Goal: Information Seeking & Learning: Learn about a topic

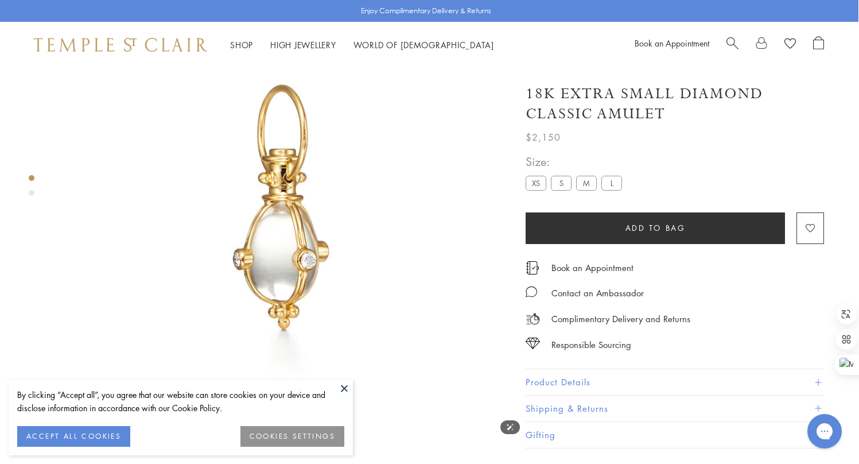
scroll to position [77, 1]
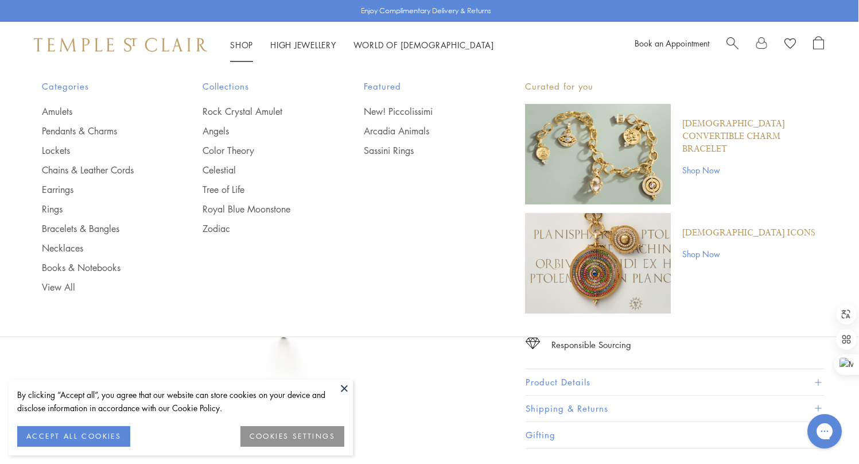
click at [116, 45] on img at bounding box center [120, 45] width 173 height 14
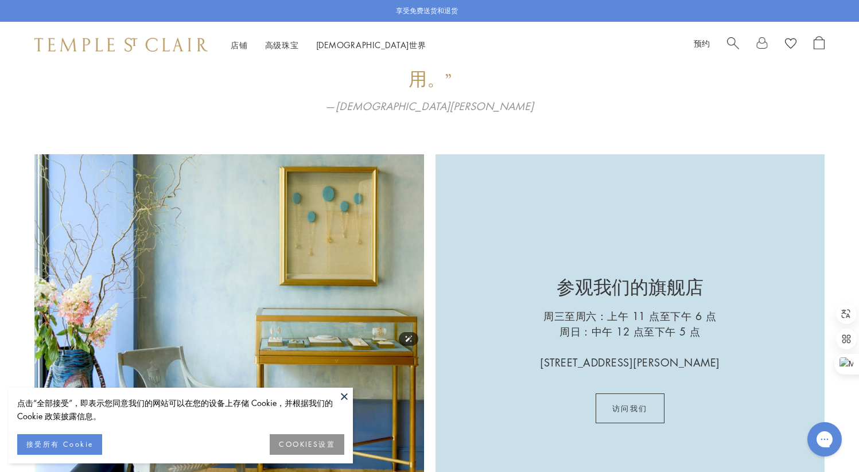
scroll to position [1814, 0]
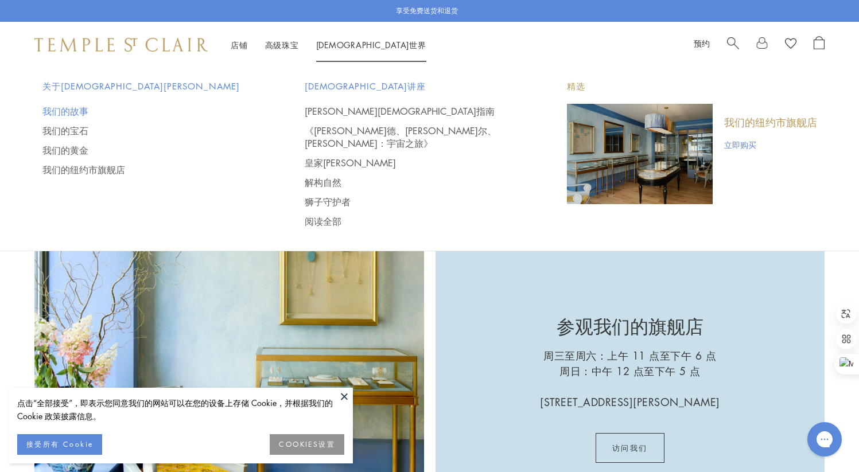
click at [68, 110] on font "我们的故事" at bounding box center [65, 111] width 46 height 13
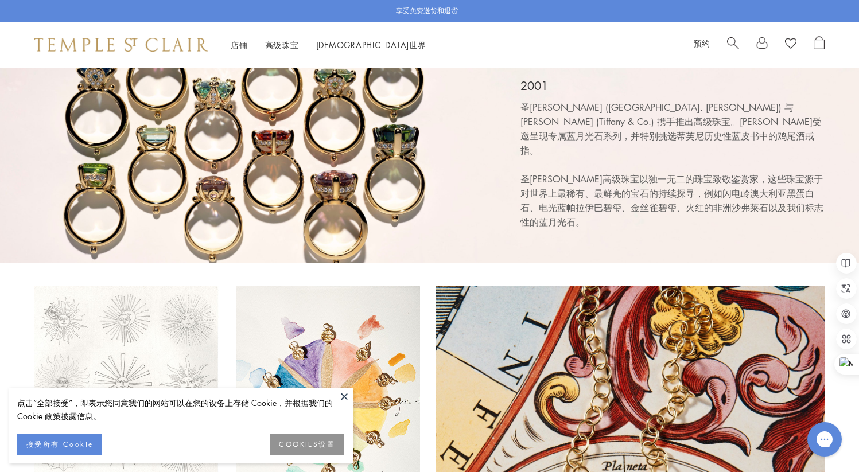
scroll to position [2502, 0]
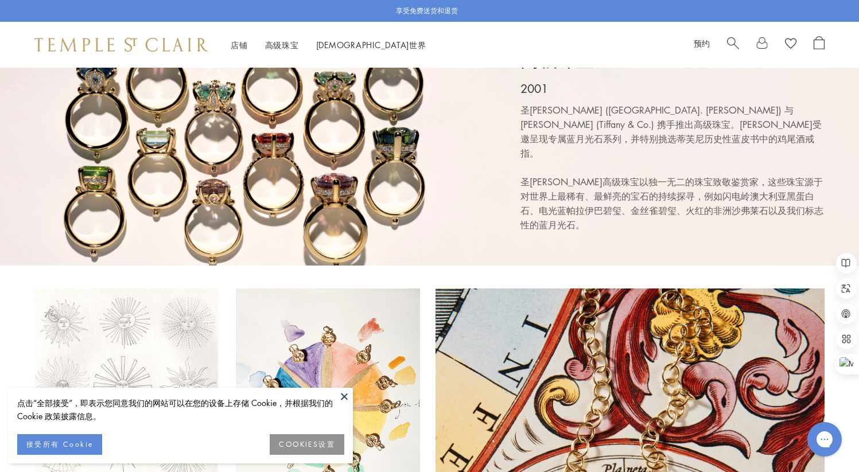
click at [342, 397] on button at bounding box center [344, 396] width 17 height 17
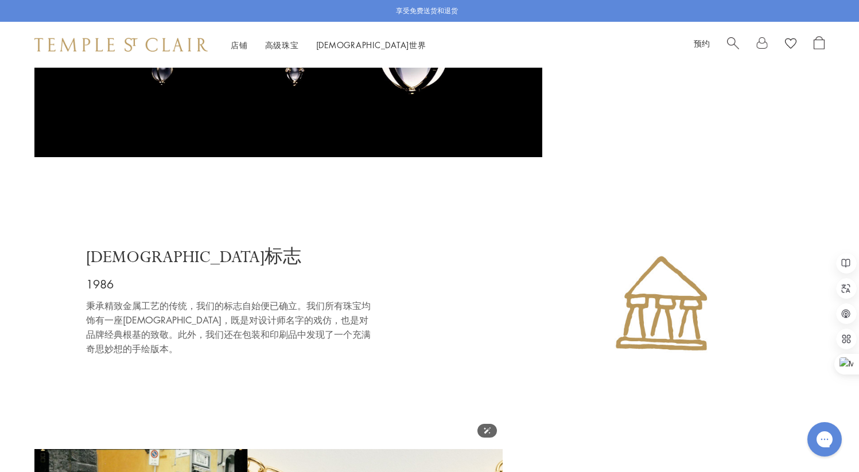
scroll to position [1364, 0]
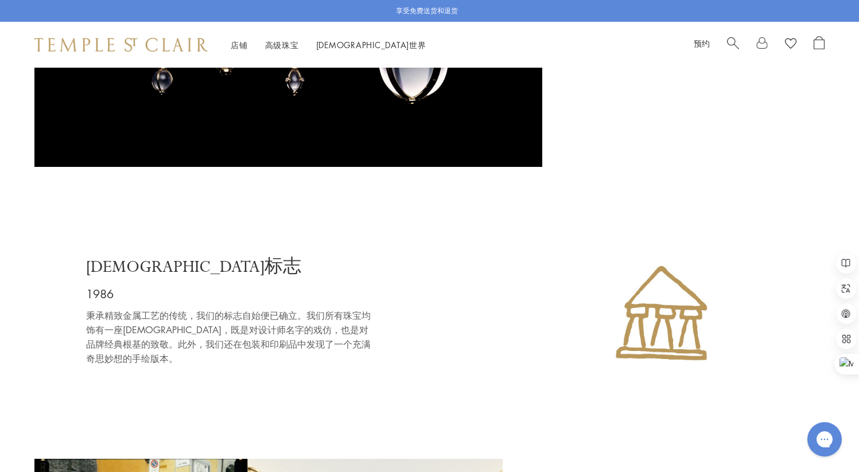
click at [111, 269] on font "圣殿标志" at bounding box center [193, 267] width 215 height 21
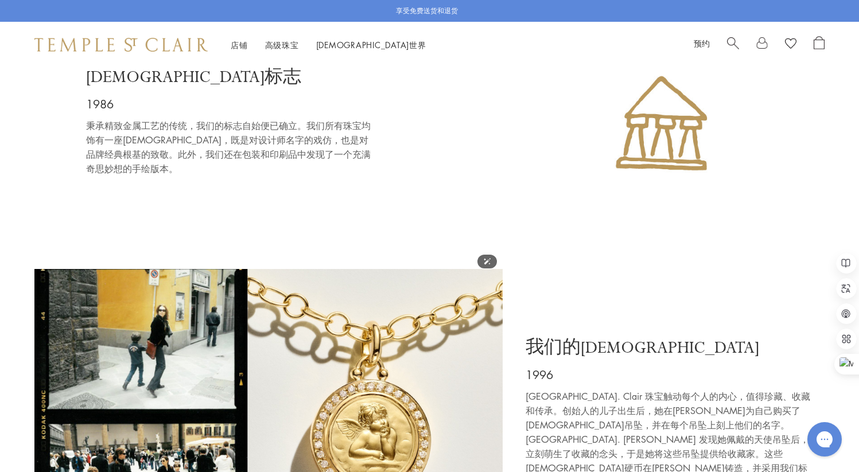
scroll to position [1519, 0]
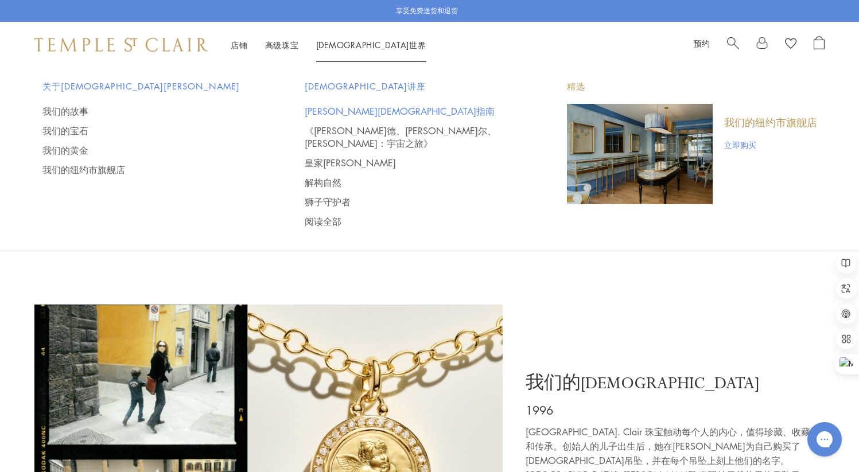
click at [332, 110] on font "佛罗伦萨圣殿指南" at bounding box center [400, 111] width 190 height 13
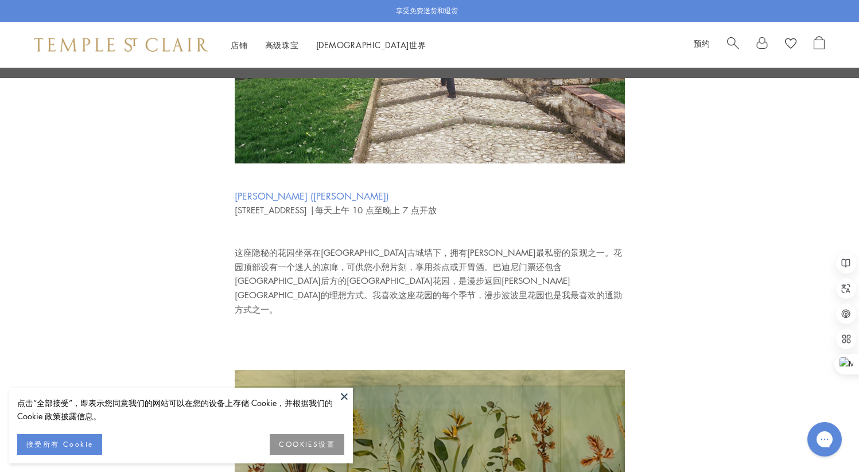
scroll to position [1288, 0]
click at [342, 394] on button at bounding box center [344, 396] width 17 height 17
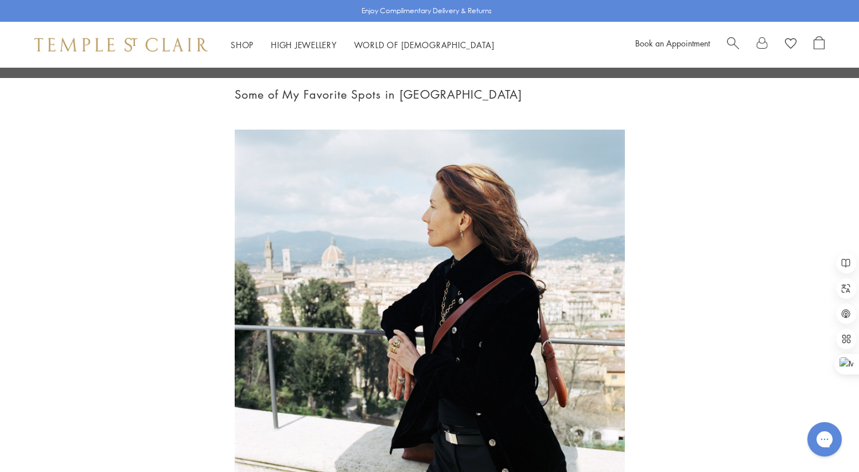
scroll to position [0, 0]
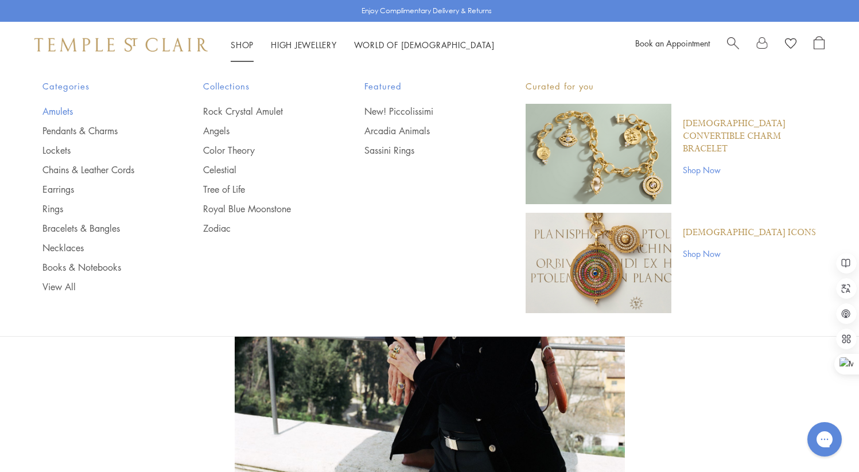
click at [48, 113] on link "Amulets" at bounding box center [99, 111] width 115 height 13
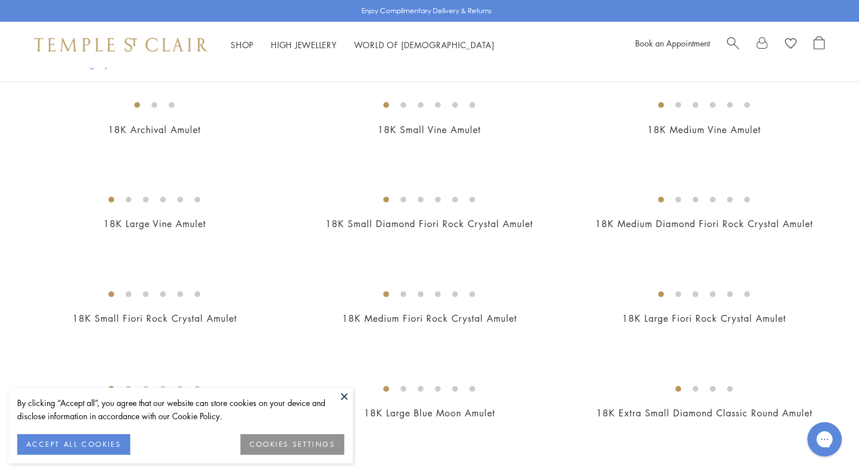
scroll to position [130, 0]
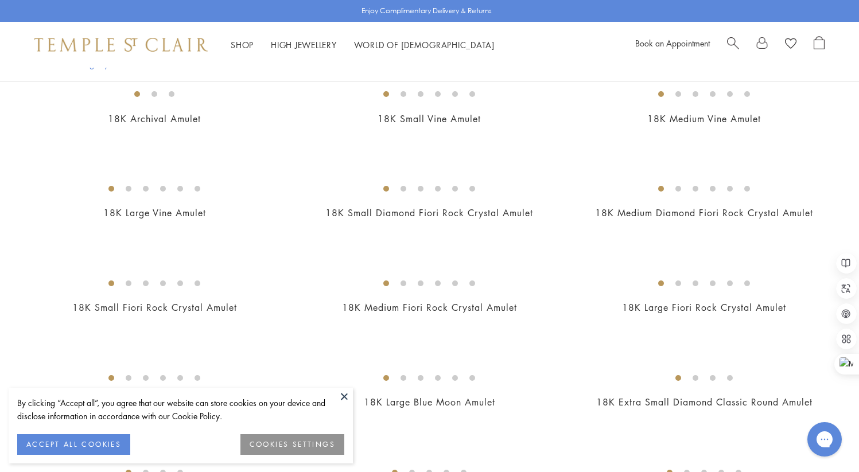
click at [287, 441] on button "COOKIES SETTINGS" at bounding box center [293, 445] width 104 height 21
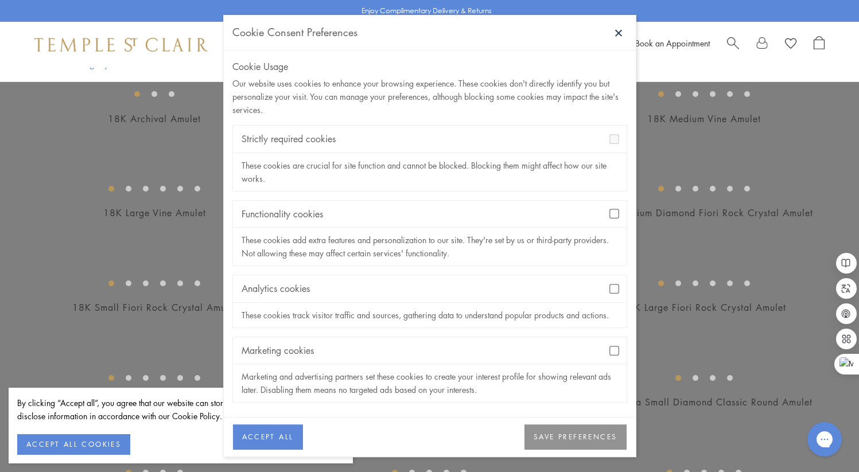
click at [576, 435] on button "SAVE PREFERENCES" at bounding box center [576, 437] width 102 height 25
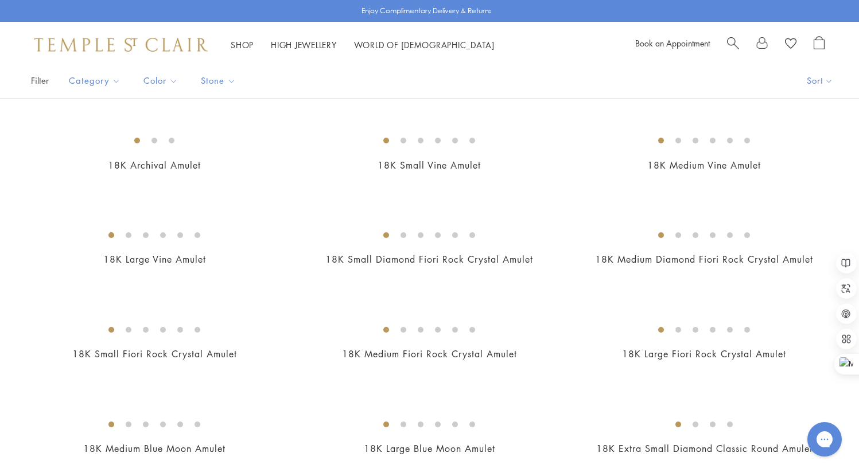
scroll to position [0, 0]
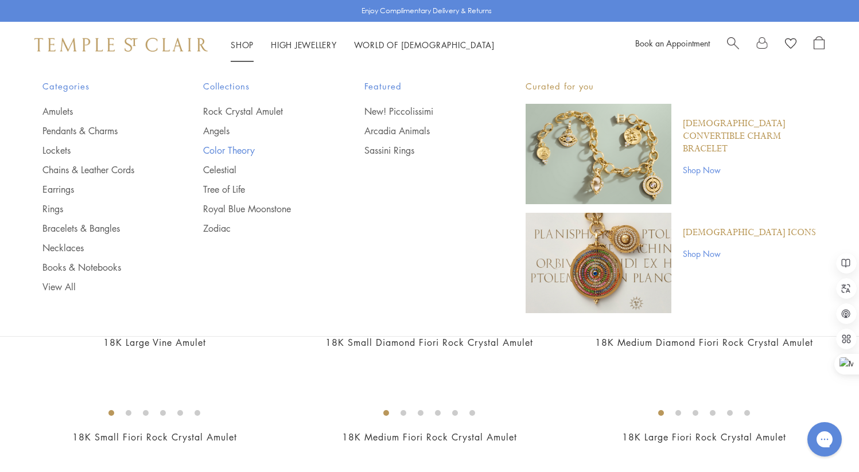
click at [217, 149] on link "Color Theory" at bounding box center [260, 150] width 115 height 13
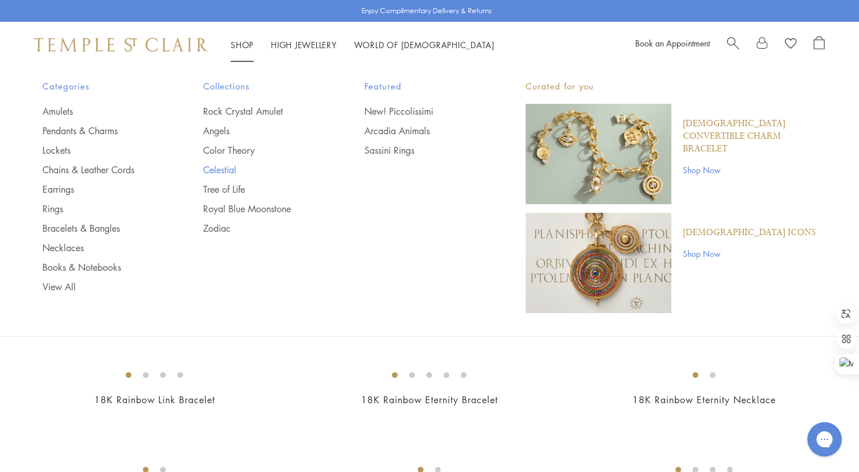
click at [212, 170] on link "Celestial" at bounding box center [260, 170] width 115 height 13
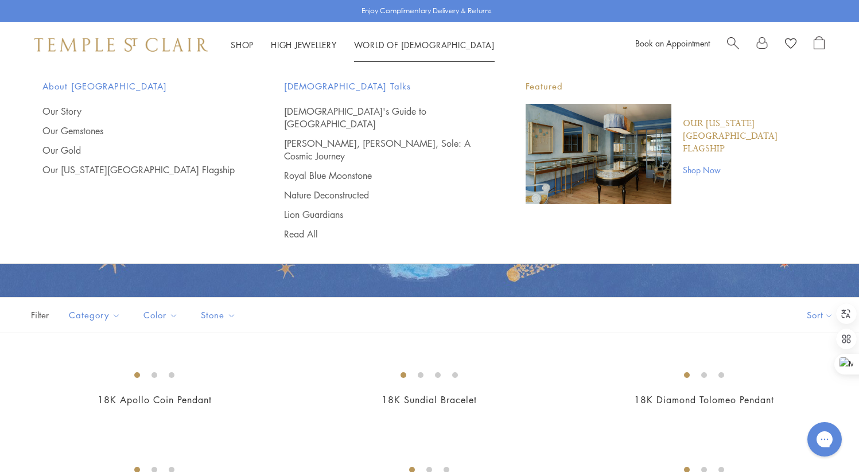
click at [325, 87] on span "[DEMOGRAPHIC_DATA] Talks" at bounding box center [382, 86] width 196 height 14
click at [317, 85] on span "[DEMOGRAPHIC_DATA] Talks" at bounding box center [382, 86] width 196 height 14
click at [410, 80] on span "[DEMOGRAPHIC_DATA] Talks" at bounding box center [382, 86] width 196 height 14
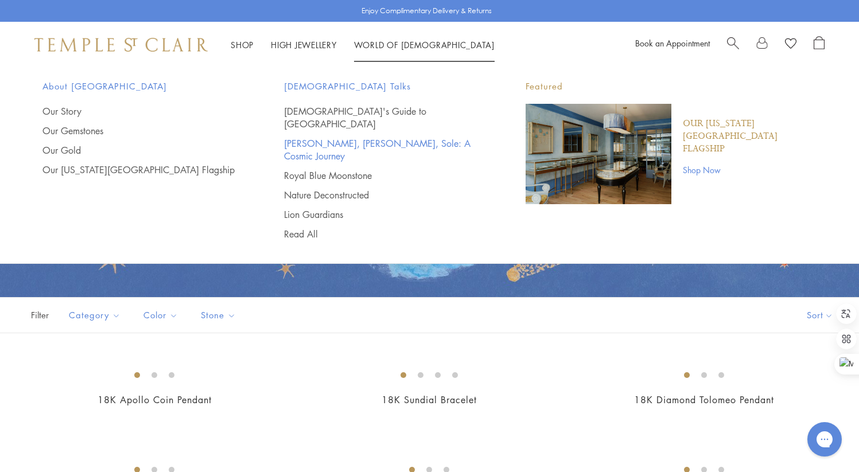
click at [386, 137] on link "[PERSON_NAME], Stelle, Sole: A Cosmic Journey" at bounding box center [382, 149] width 196 height 25
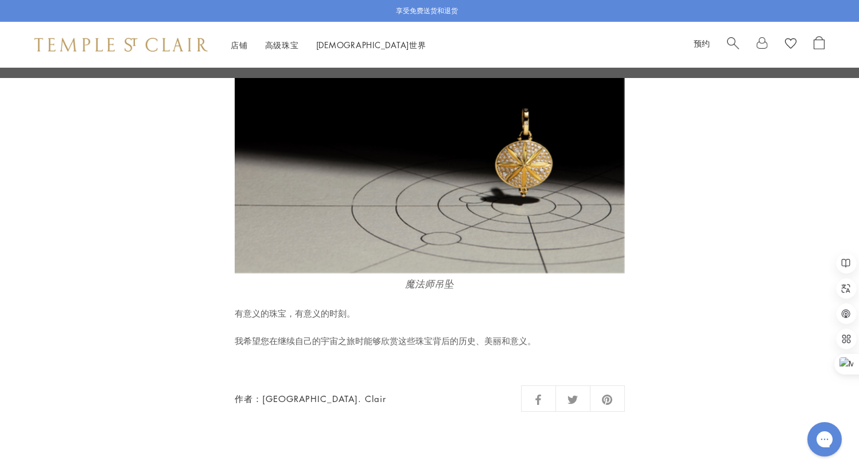
scroll to position [6145, 0]
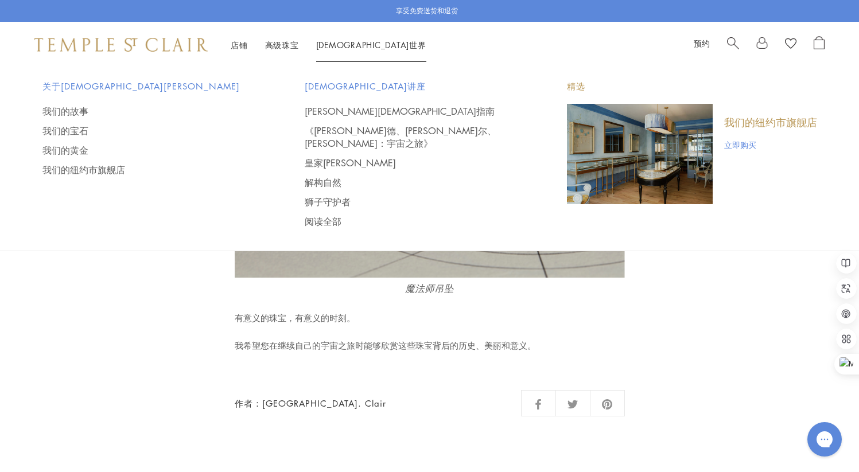
click at [338, 41] on font "[DEMOGRAPHIC_DATA]世界" at bounding box center [371, 44] width 110 height 11
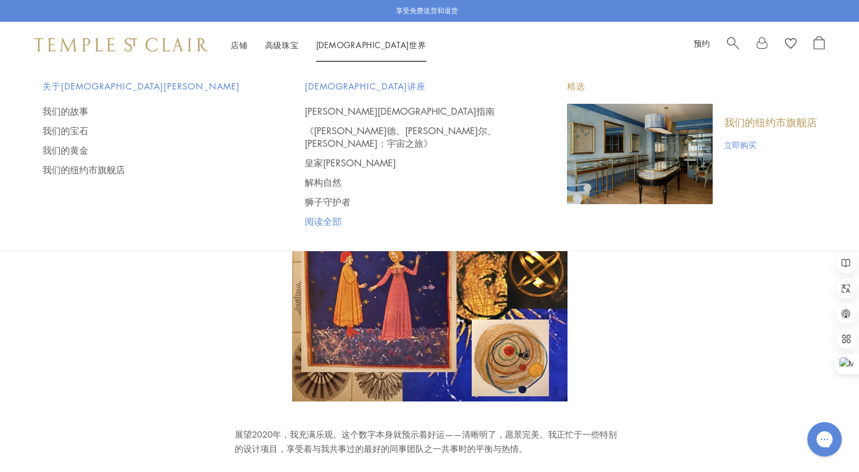
click at [313, 215] on font "阅读全部" at bounding box center [323, 221] width 37 height 13
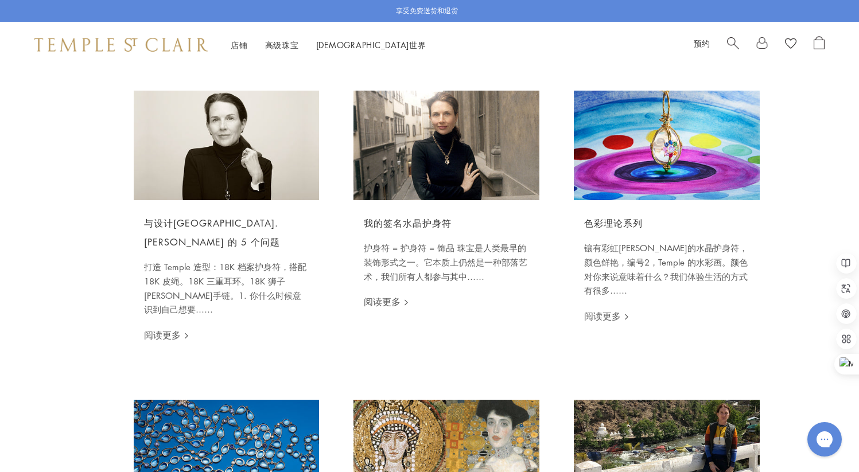
scroll to position [349, 0]
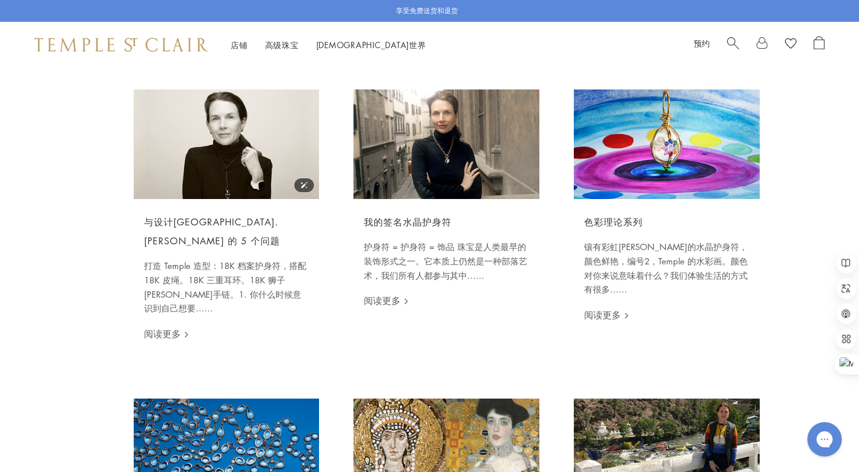
click at [223, 133] on img at bounding box center [227, 145] width 186 height 110
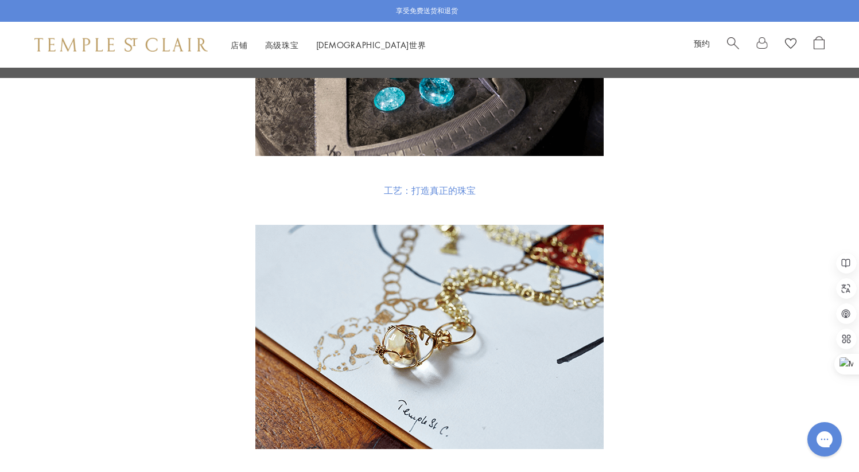
scroll to position [5654, 0]
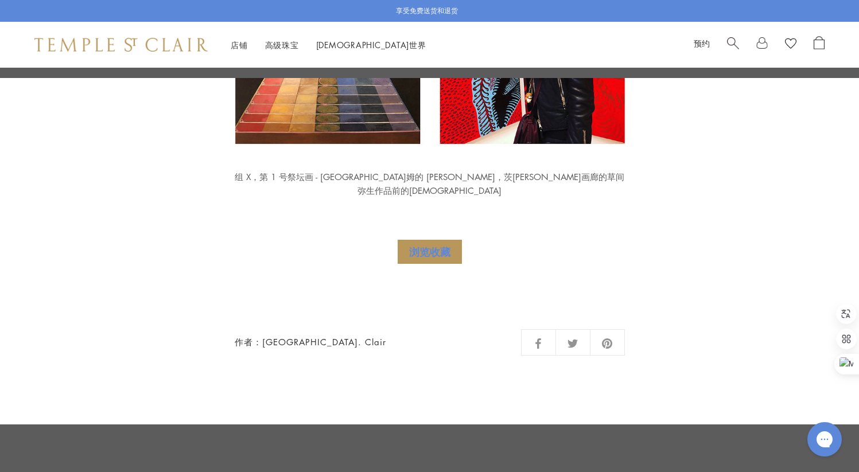
scroll to position [2405, 0]
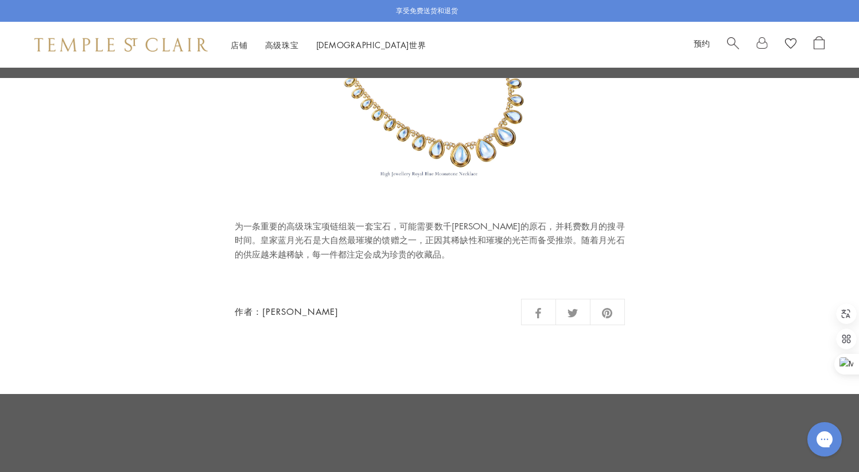
scroll to position [1758, 0]
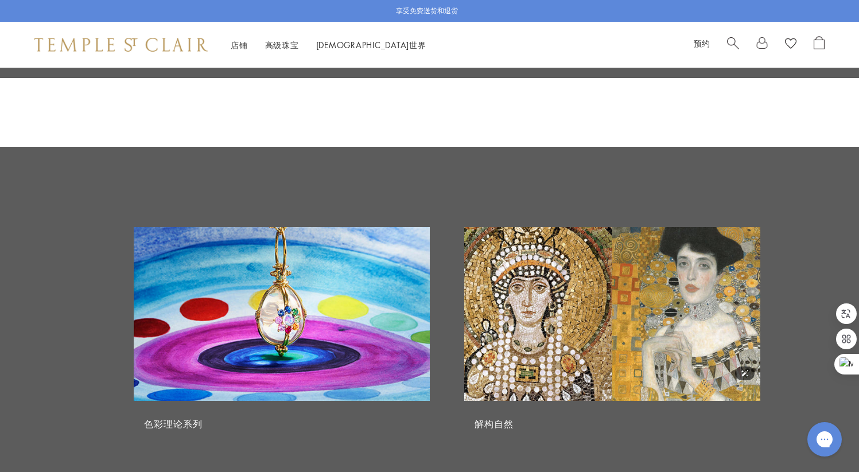
click at [643, 266] on img at bounding box center [612, 314] width 296 height 175
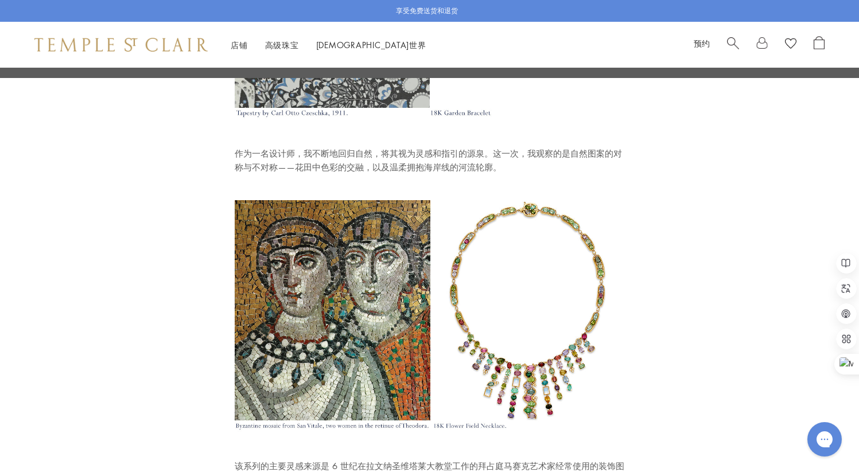
scroll to position [728, 0]
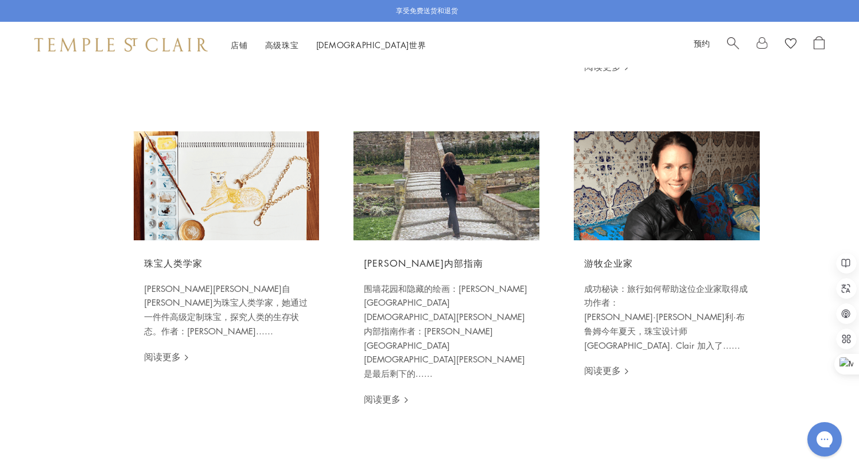
scroll to position [1236, 0]
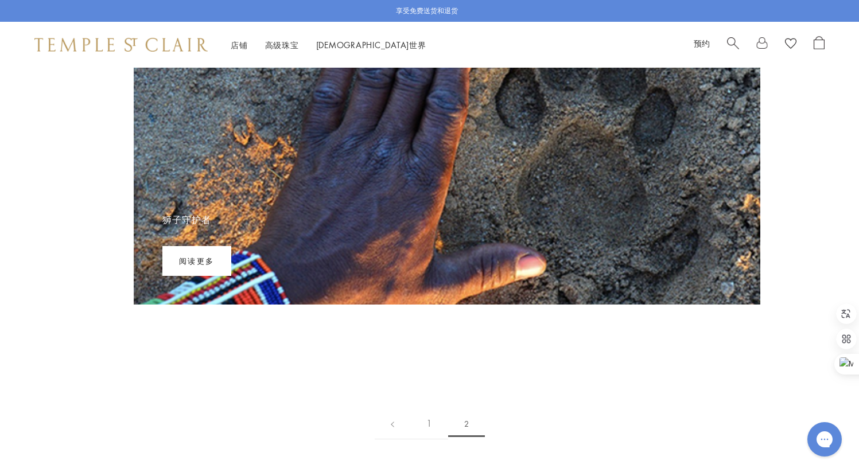
scroll to position [7, 0]
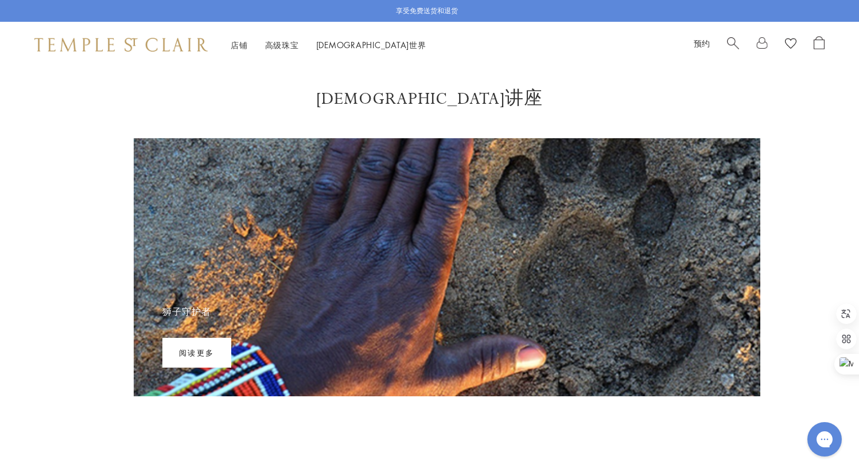
click at [211, 351] on font "阅读更多" at bounding box center [197, 352] width 36 height 11
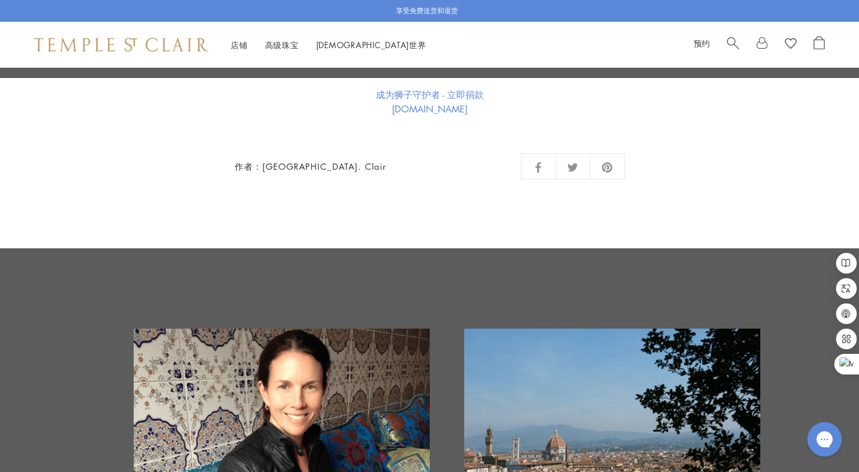
scroll to position [2662, 0]
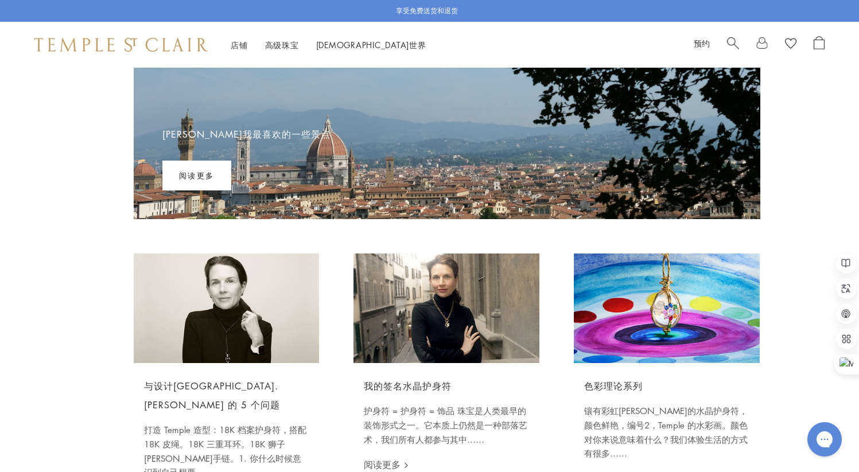
scroll to position [194, 0]
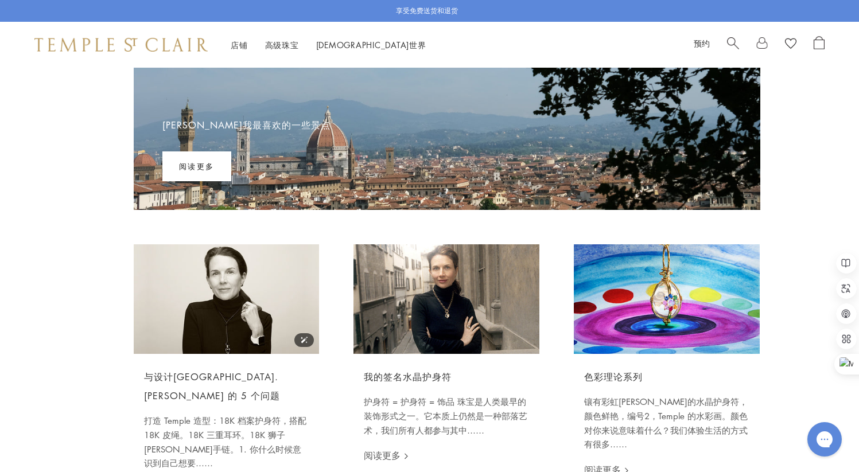
click at [241, 305] on img at bounding box center [227, 300] width 186 height 110
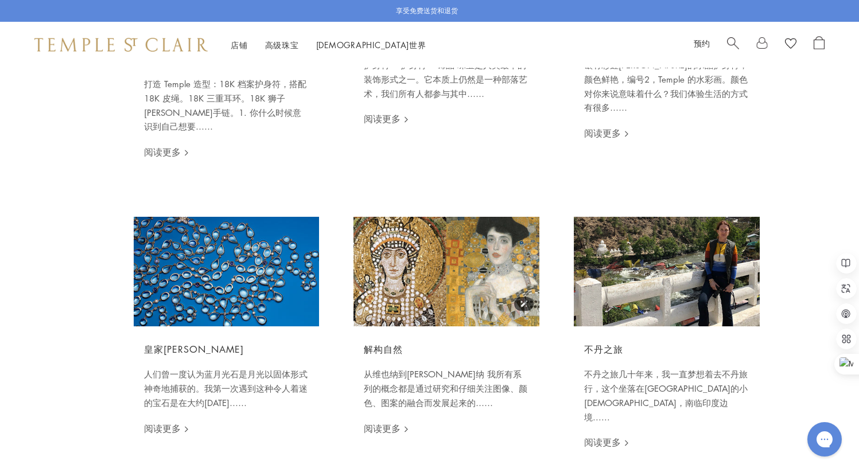
scroll to position [562, 0]
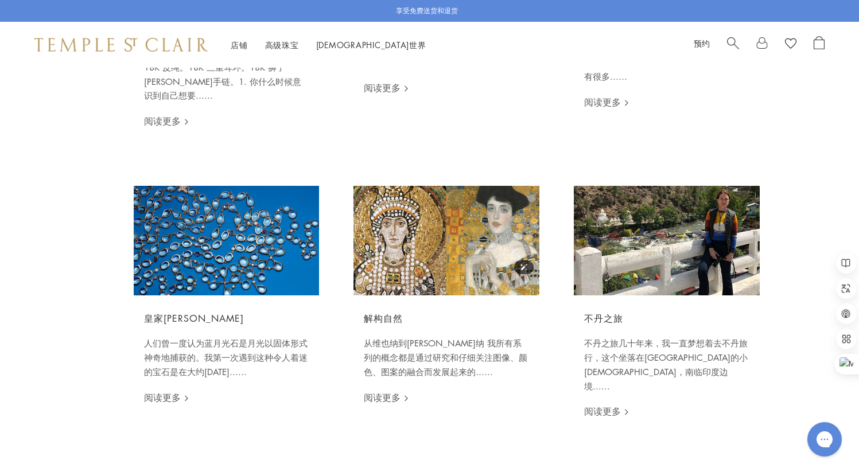
click at [435, 247] on img at bounding box center [447, 241] width 186 height 110
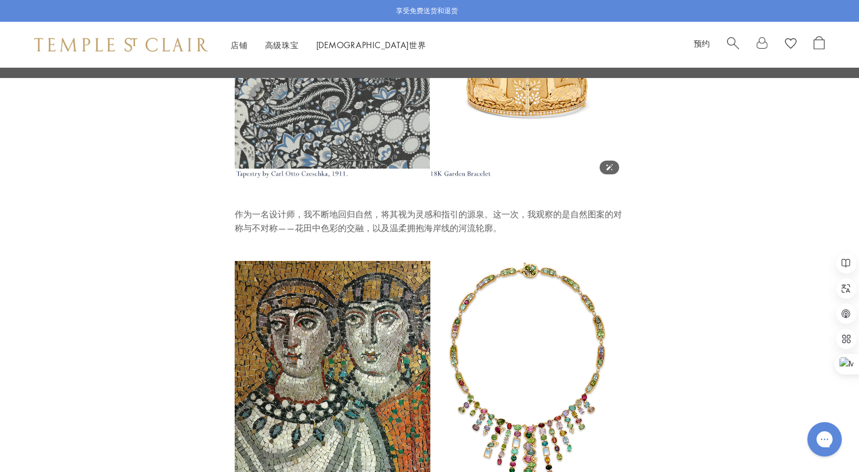
scroll to position [579, 0]
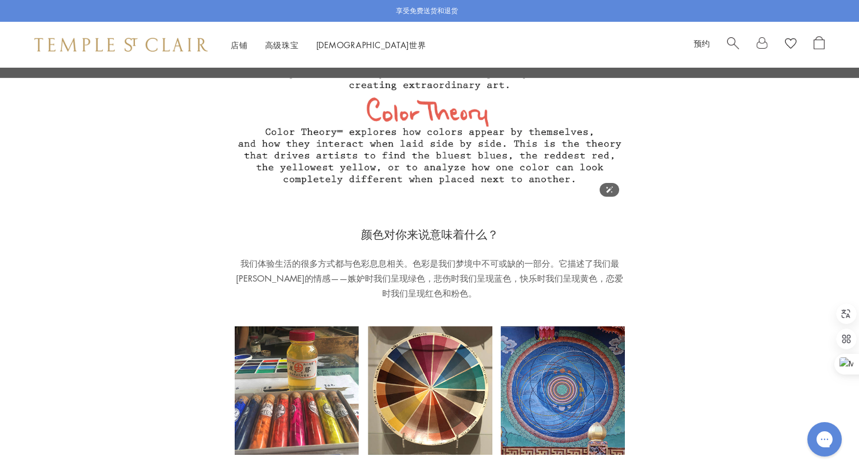
scroll to position [509, 0]
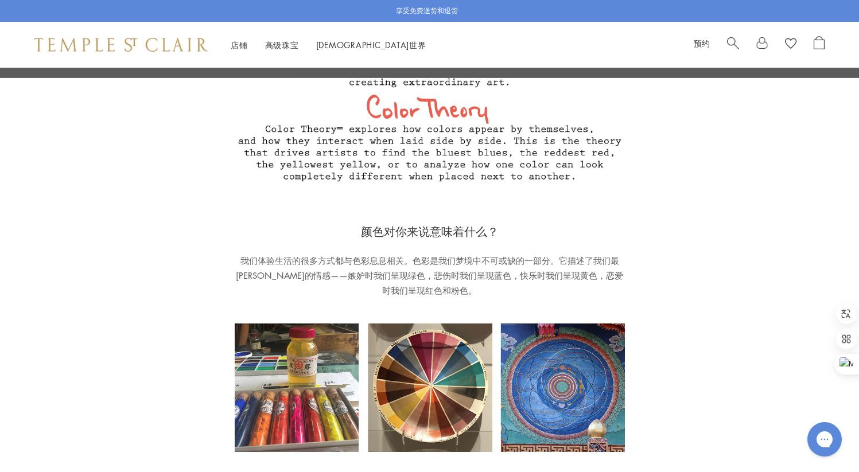
click at [475, 289] on p "我们体验生活的很多方式都与色彩息息相关。色彩是我们梦境中不可或缺的一部分。它描述了我们最强烈的情感——嫉妒时我们呈现绿色，悲伤时我们呈现蓝色，快乐时我们呈现黄…" at bounding box center [430, 275] width 390 height 45
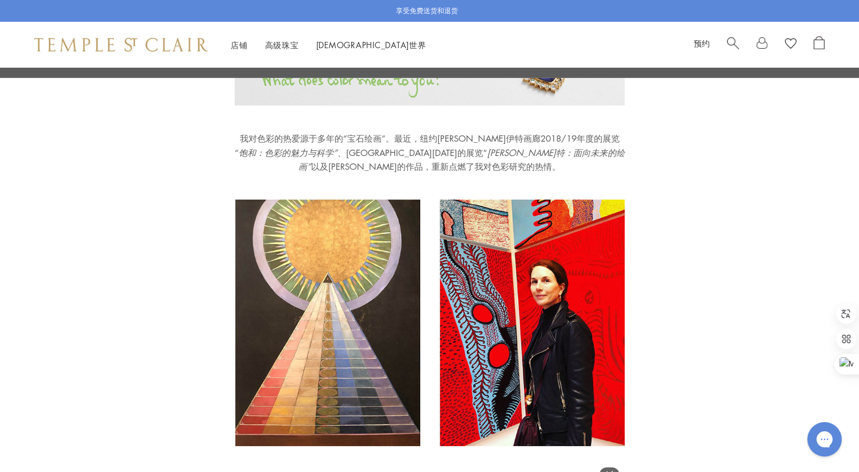
scroll to position [2124, 0]
